Goal: Transaction & Acquisition: Purchase product/service

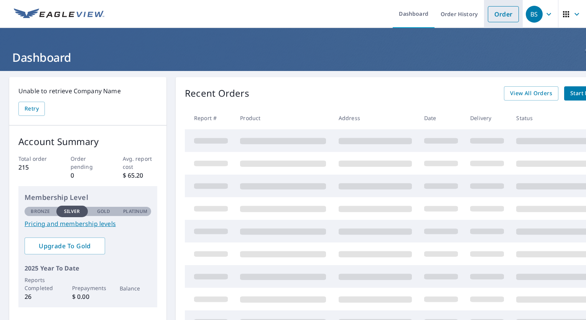
click at [492, 18] on link "Order" at bounding box center [503, 14] width 31 height 16
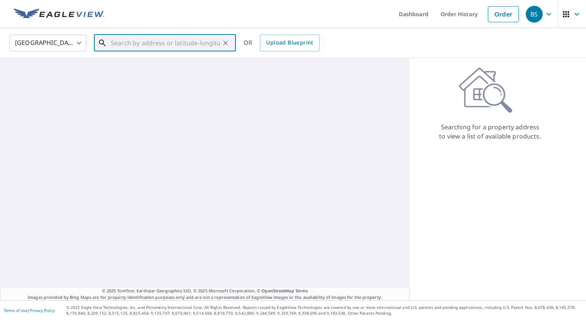
click at [139, 45] on input "text" at bounding box center [165, 42] width 109 height 21
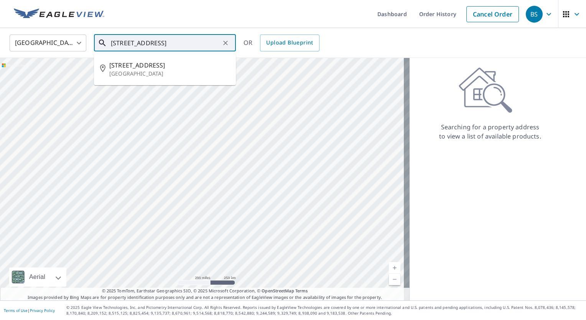
click at [139, 45] on input "[STREET_ADDRESS]" at bounding box center [165, 42] width 109 height 21
click at [121, 71] on p "[GEOGRAPHIC_DATA]" at bounding box center [169, 74] width 121 height 8
type input "[STREET_ADDRESS]"
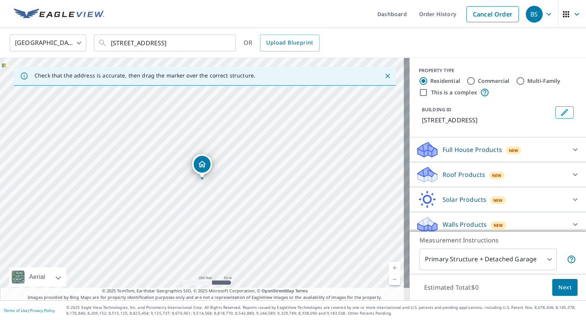
click at [571, 179] on icon at bounding box center [575, 174] width 9 height 9
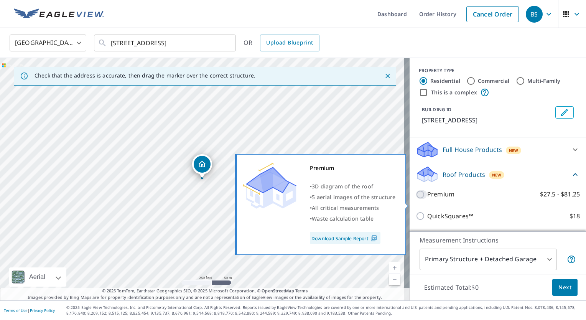
click at [416, 199] on input "Premium $27.5 - $81.25" at bounding box center [422, 194] width 12 height 9
checkbox input "true"
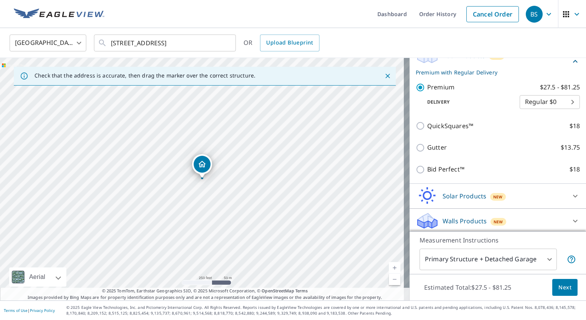
scroll to position [127, 0]
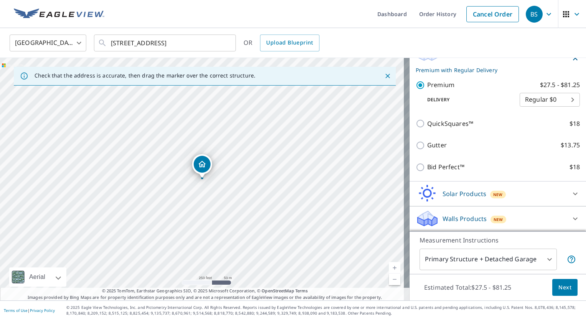
click at [562, 287] on span "Next" at bounding box center [565, 288] width 13 height 10
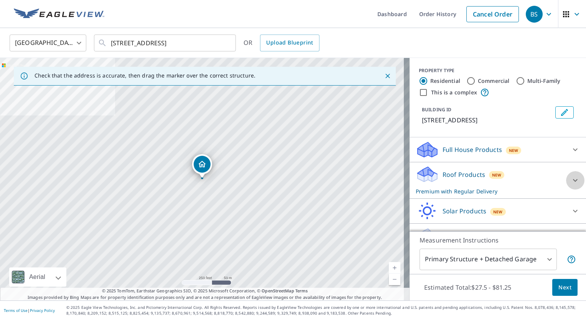
click at [571, 185] on icon at bounding box center [575, 180] width 9 height 9
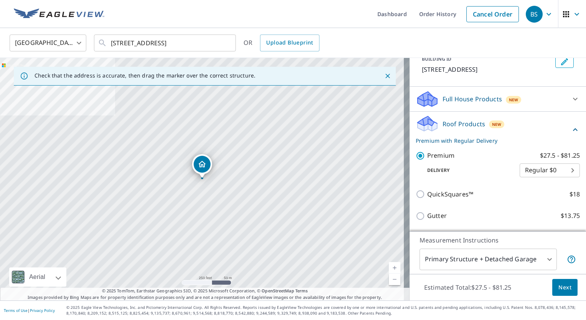
scroll to position [60, 0]
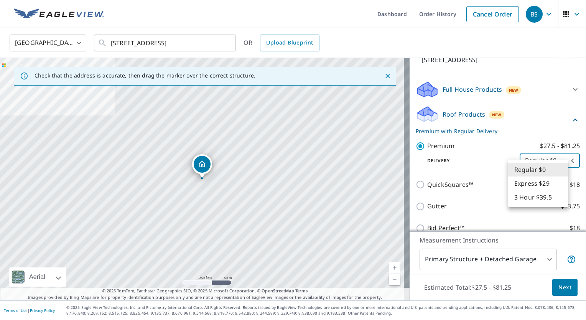
click at [562, 170] on body "BS BS Dashboard Order History Cancel Order BS [GEOGRAPHIC_DATA] US ​ [STREET_AD…" at bounding box center [293, 160] width 586 height 320
click at [538, 194] on li "3 Hour $39.5" at bounding box center [539, 197] width 60 height 14
type input "7"
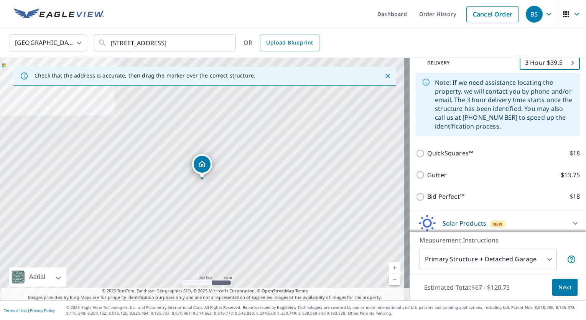
scroll to position [157, 0]
click at [563, 292] on button "Next" at bounding box center [565, 287] width 25 height 17
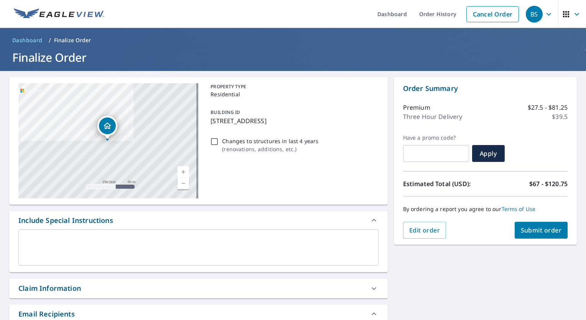
click at [545, 229] on span "Submit order" at bounding box center [541, 230] width 41 height 8
